Goal: Information Seeking & Learning: Learn about a topic

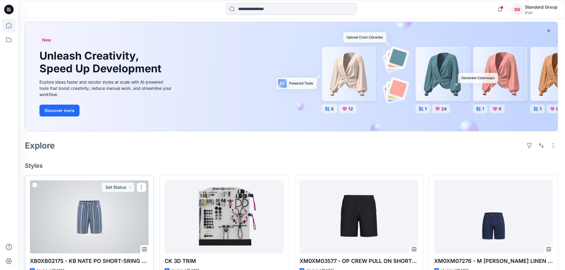
scroll to position [89, 0]
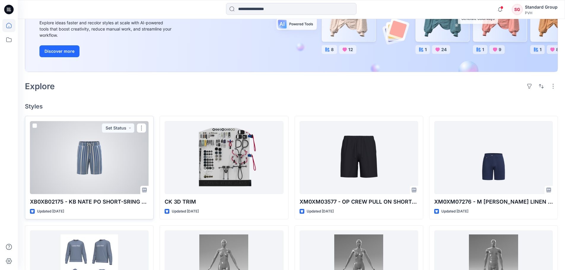
click at [130, 177] on div at bounding box center [89, 157] width 119 height 73
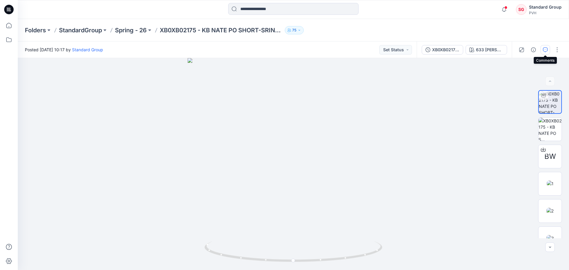
click at [545, 52] on button "button" at bounding box center [545, 49] width 9 height 9
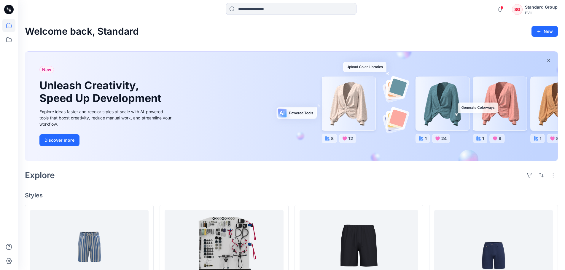
drag, startPoint x: 452, startPoint y: 0, endPoint x: 380, endPoint y: 24, distance: 76.0
